Goal: Check status: Check status

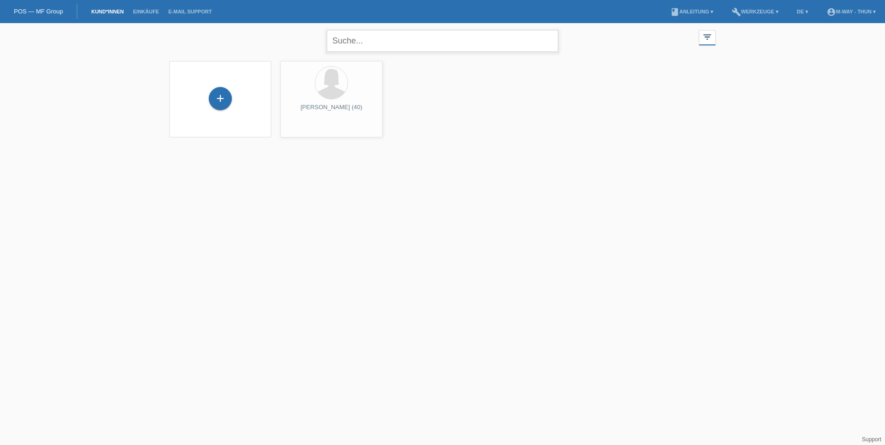
click at [359, 42] on input "text" at bounding box center [442, 41] width 231 height 22
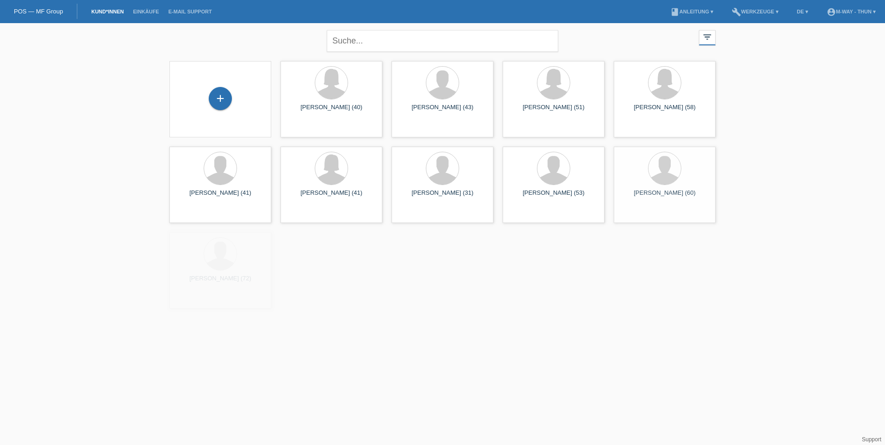
click at [322, 51] on div "close filter_list view_module Alle Kund*innen anzeigen star Markierte Kund*inne…" at bounding box center [442, 39] width 555 height 33
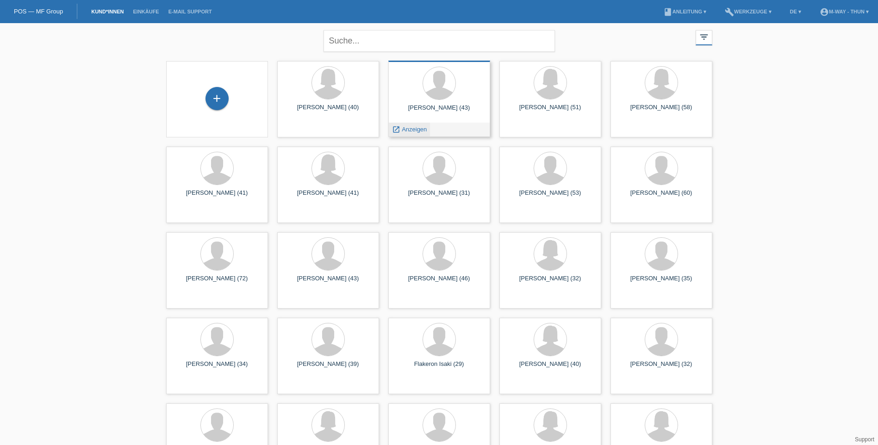
click at [407, 126] on span "Anzeigen" at bounding box center [414, 129] width 25 height 7
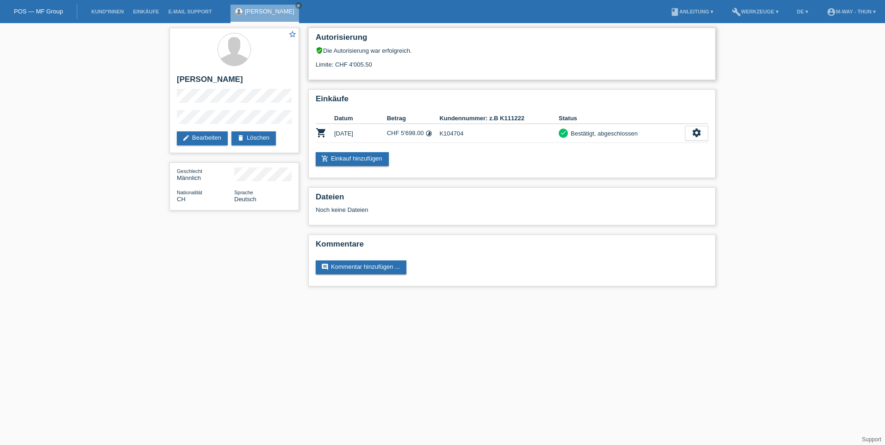
click at [367, 67] on div "Limite: CHF 4'005.50" at bounding box center [512, 61] width 392 height 14
drag, startPoint x: 367, startPoint y: 67, endPoint x: 431, endPoint y: 79, distance: 65.4
click at [432, 78] on div "Autorisierung verified_user Die Autorisierung war erfolgreich. Limite: CHF 4'00…" at bounding box center [511, 54] width 407 height 52
